Goal: Find specific page/section: Find specific page/section

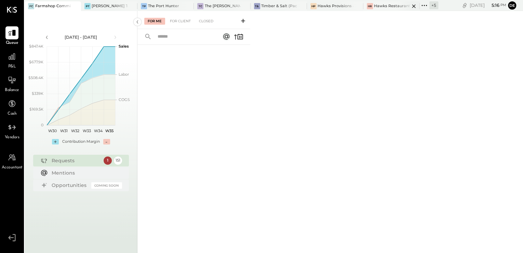
click at [382, 3] on div "Hawks Restaurant" at bounding box center [392, 5] width 36 height 5
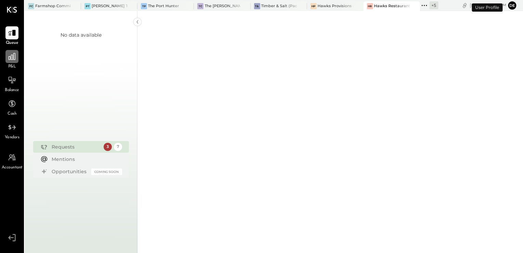
click at [13, 58] on icon at bounding box center [12, 56] width 9 height 9
